Goal: Transaction & Acquisition: Purchase product/service

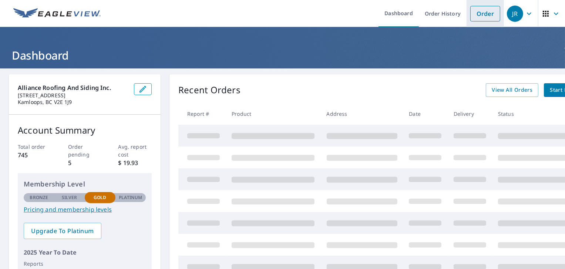
click at [484, 13] on link "Order" at bounding box center [485, 14] width 30 height 16
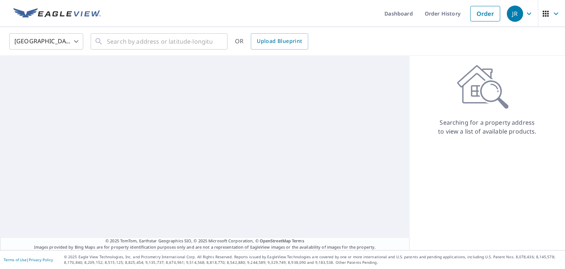
click at [79, 41] on body "JR JR Dashboard Order History Order JR United States US ​ ​ OR Upload Blueprint…" at bounding box center [282, 134] width 565 height 269
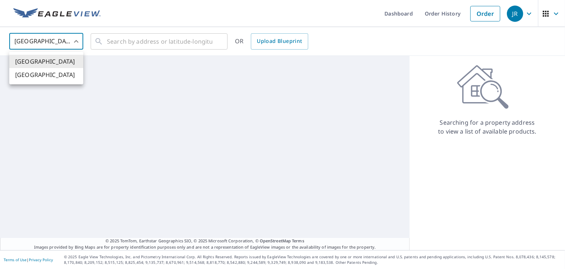
click at [51, 79] on li "Canada" at bounding box center [46, 74] width 74 height 13
type input "CA"
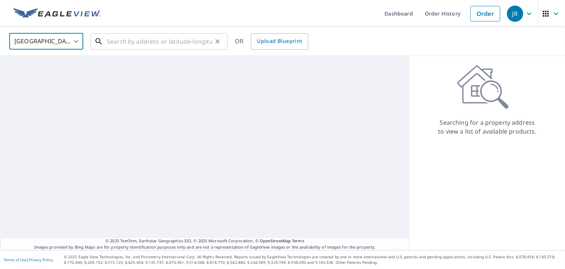
click at [125, 39] on input "text" at bounding box center [159, 41] width 105 height 21
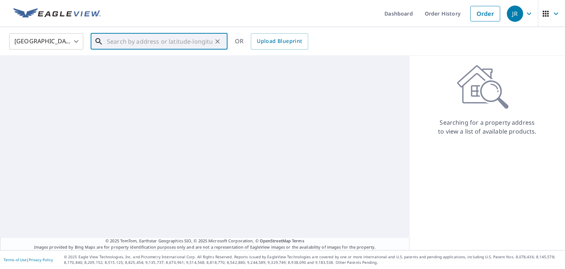
paste input "226 Sagewood Drive"
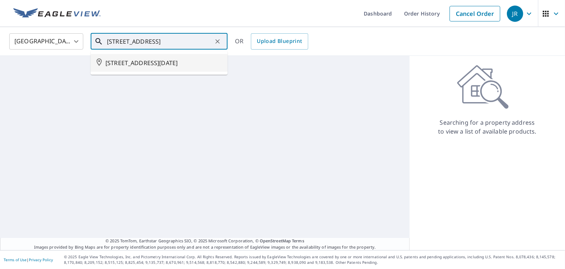
click at [185, 61] on span "226 SAGEWOOD DR KAMLOOPS 1 BC V2H1R1" at bounding box center [163, 62] width 116 height 9
type input "226 SAGEWOOD DR KAMLOOPS 1 BC V2H1R1"
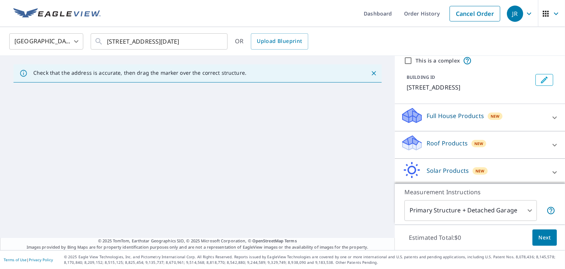
scroll to position [30, 0]
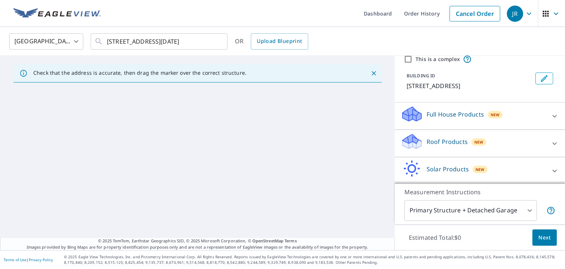
click at [552, 145] on icon at bounding box center [554, 143] width 4 height 3
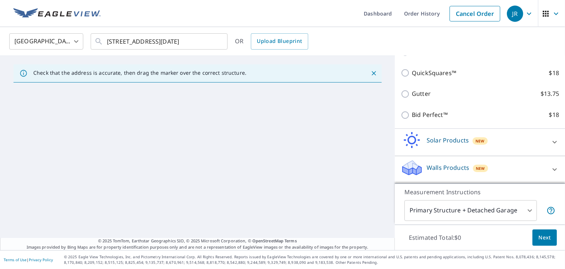
scroll to position [146, 0]
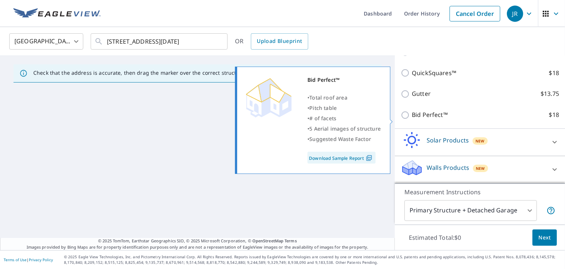
click at [400, 119] on input "Bid Perfect™ $18" at bounding box center [405, 115] width 11 height 9
checkbox input "true"
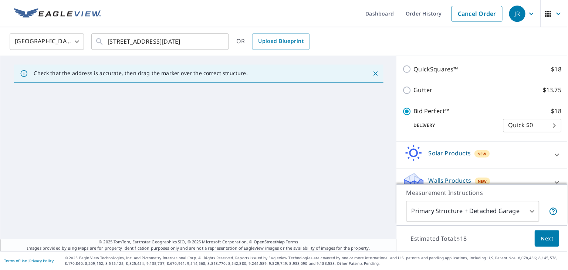
scroll to position [174, 0]
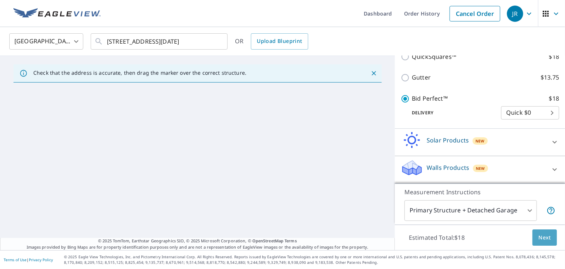
click at [538, 239] on span "Next" at bounding box center [544, 237] width 13 height 9
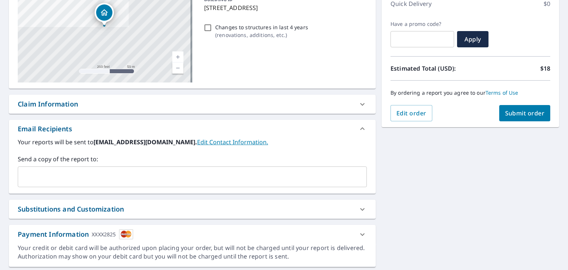
scroll to position [32, 0]
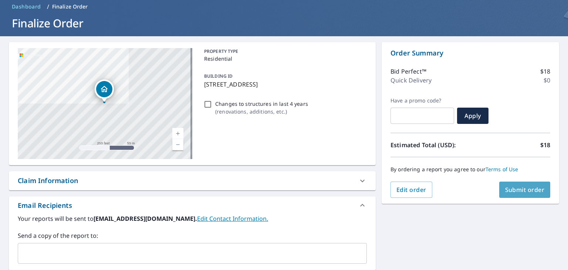
click at [509, 190] on span "Submit order" at bounding box center [525, 190] width 40 height 8
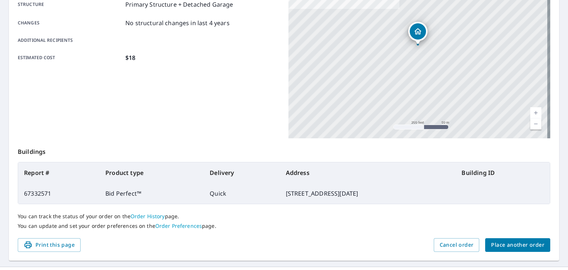
scroll to position [165, 0]
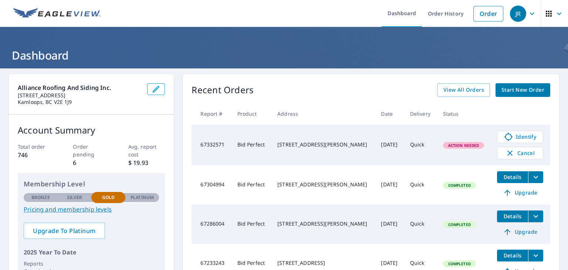
click at [531, 216] on icon "filesDropdownBtn-67286004" at bounding box center [535, 216] width 9 height 9
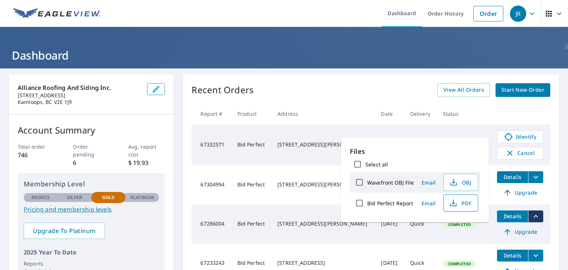
click at [465, 203] on span "PDF" at bounding box center [460, 203] width 24 height 9
click at [499, 108] on th at bounding box center [520, 114] width 59 height 22
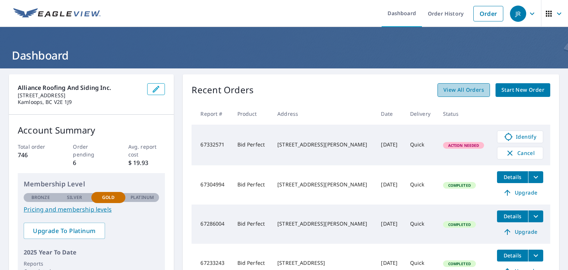
click at [466, 89] on span "View All Orders" at bounding box center [463, 89] width 41 height 9
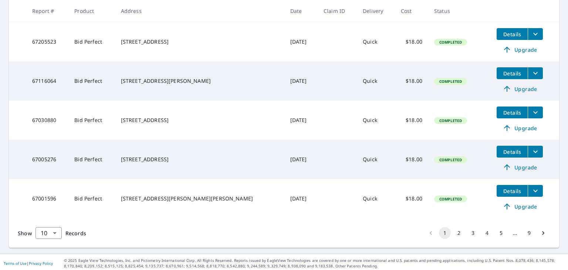
scroll to position [341, 0]
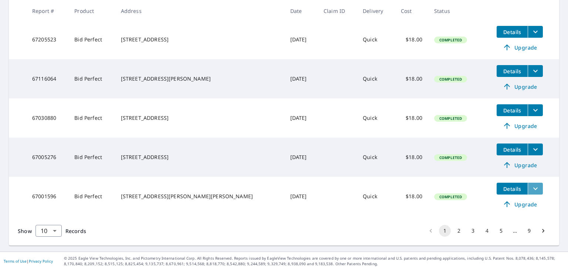
click at [531, 190] on icon "filesDropdownBtn-67001596" at bounding box center [535, 188] width 9 height 9
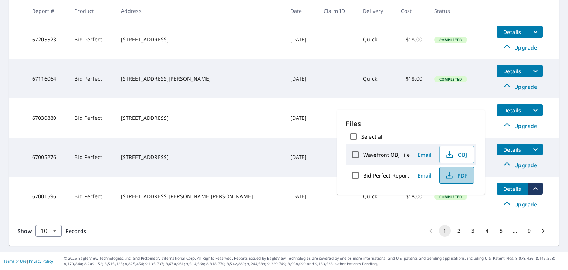
click at [469, 175] on button "PDF" at bounding box center [456, 175] width 35 height 17
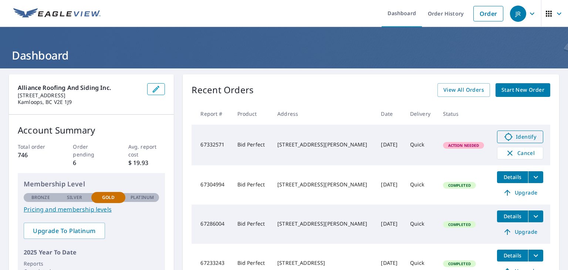
click at [515, 135] on span "Identify" at bounding box center [520, 136] width 37 height 9
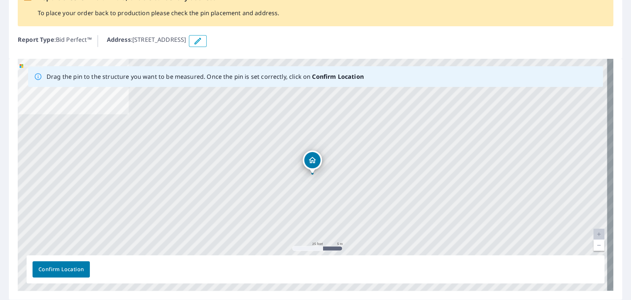
scroll to position [60, 0]
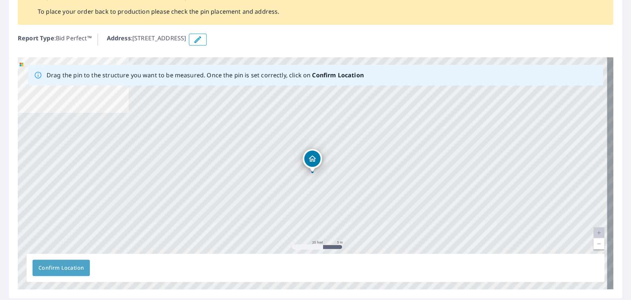
click at [59, 268] on span "Confirm Location" at bounding box center [60, 267] width 45 height 9
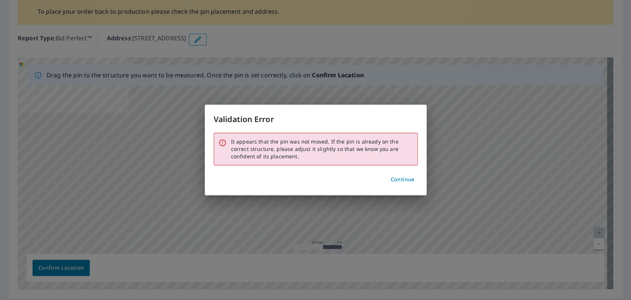
click at [539, 212] on div "Validation Error It appears that the pin was not moved. If the pin is already o…" at bounding box center [315, 150] width 631 height 300
click at [396, 177] on span "Continue" at bounding box center [402, 179] width 24 height 9
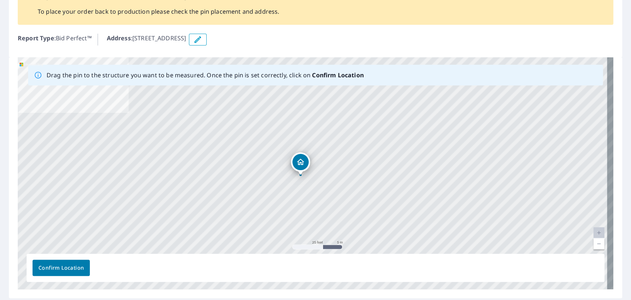
drag, startPoint x: 305, startPoint y: 155, endPoint x: 293, endPoint y: 158, distance: 12.3
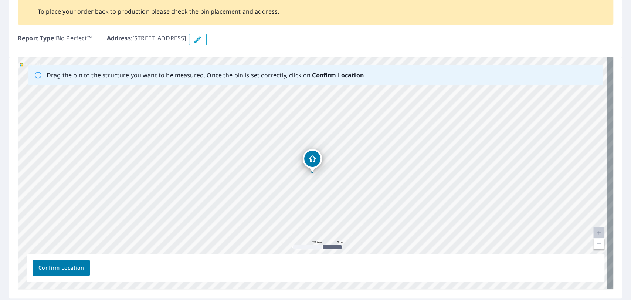
click at [60, 268] on span "Confirm Location" at bounding box center [60, 267] width 45 height 9
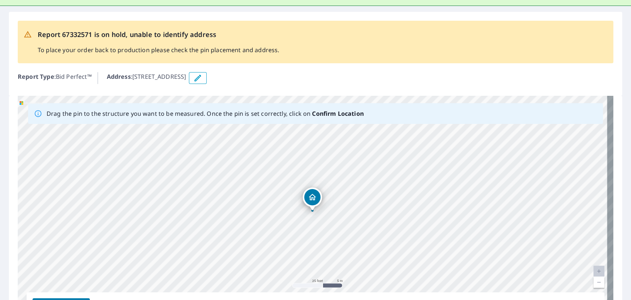
scroll to position [101, 0]
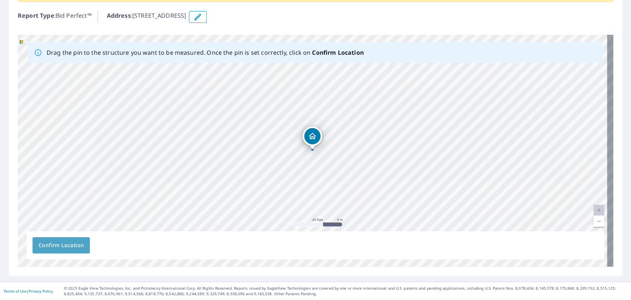
click at [56, 242] on span "Confirm Location" at bounding box center [60, 245] width 45 height 9
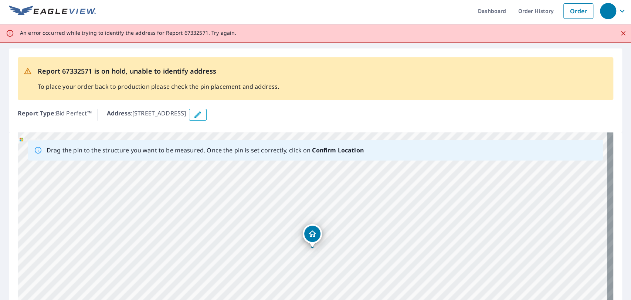
scroll to position [0, 0]
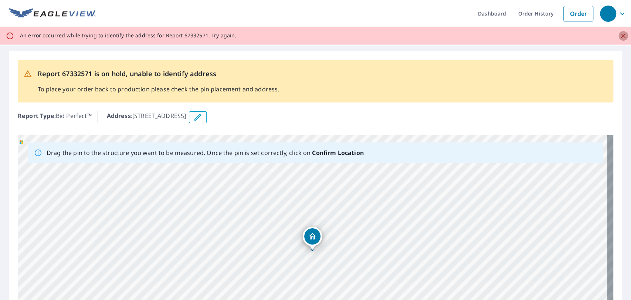
click at [620, 33] on icon "Close" at bounding box center [623, 35] width 7 height 7
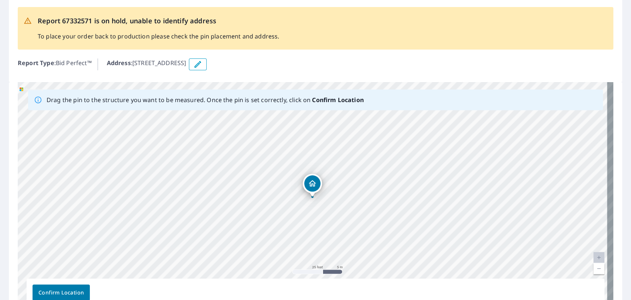
scroll to position [35, 0]
click at [308, 184] on icon "Dropped pin, building 1, Residential property, 226 SAGEWOOD DR KAMLOOPS 1, BC V…" at bounding box center [312, 183] width 9 height 9
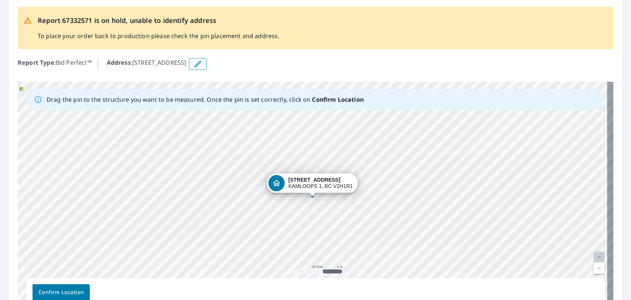
click at [274, 182] on icon "Dropped pin, building 1, Residential property, 226 SAGEWOOD DR KAMLOOPS 1, BC V…" at bounding box center [276, 183] width 9 height 9
click at [48, 289] on span "Confirm Location" at bounding box center [60, 292] width 45 height 9
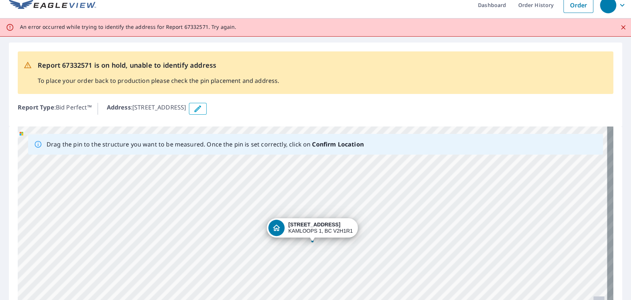
scroll to position [0, 0]
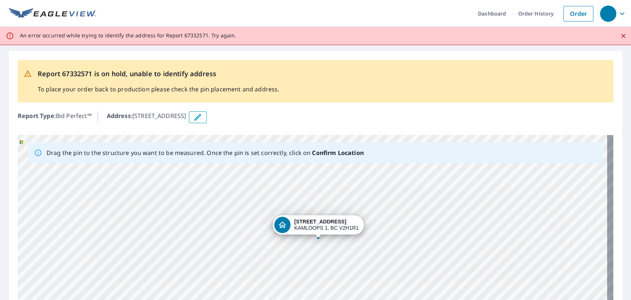
drag, startPoint x: 311, startPoint y: 240, endPoint x: 317, endPoint y: 229, distance: 13.2
click at [317, 229] on div "226 SAGEWOOD DR KAMLOOPS 1, BC V2H1R1" at bounding box center [316, 251] width 596 height 232
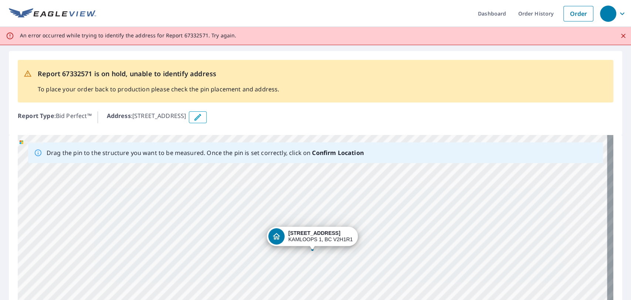
scroll to position [98, 0]
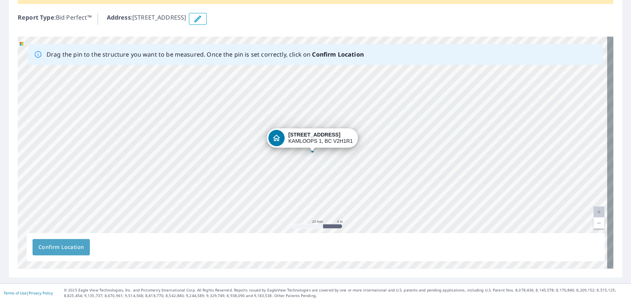
click at [49, 250] on span "Confirm Location" at bounding box center [60, 247] width 45 height 9
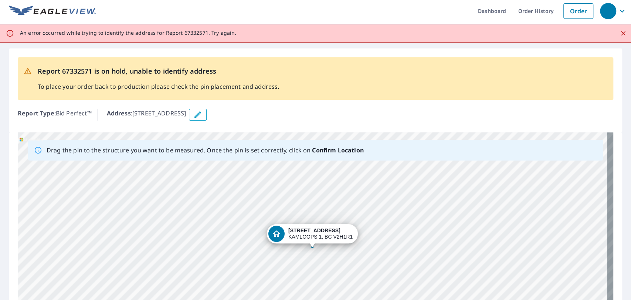
scroll to position [0, 0]
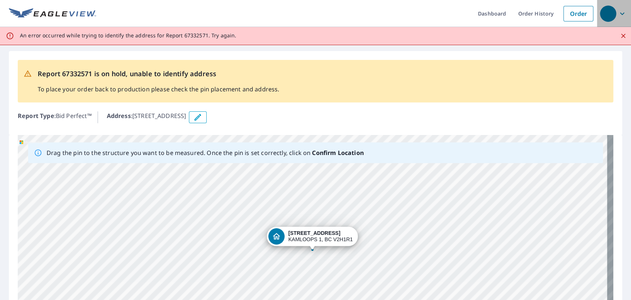
click at [620, 14] on icon "button" at bounding box center [622, 13] width 4 height 3
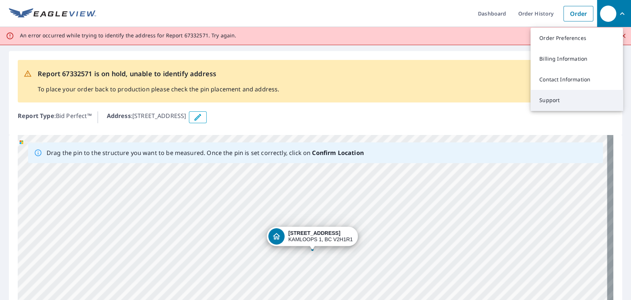
click at [556, 97] on link "Support" at bounding box center [577, 100] width 92 height 21
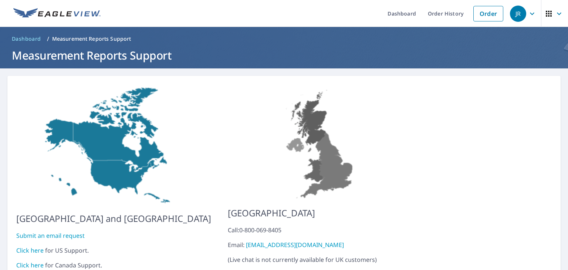
scroll to position [29, 0]
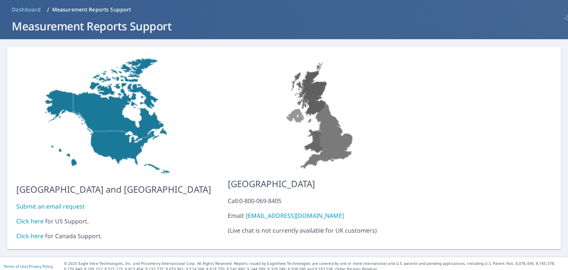
click at [37, 232] on link "Click here" at bounding box center [29, 236] width 27 height 8
click at [30, 233] on link "Click here" at bounding box center [29, 236] width 27 height 8
